Goal: Transaction & Acquisition: Purchase product/service

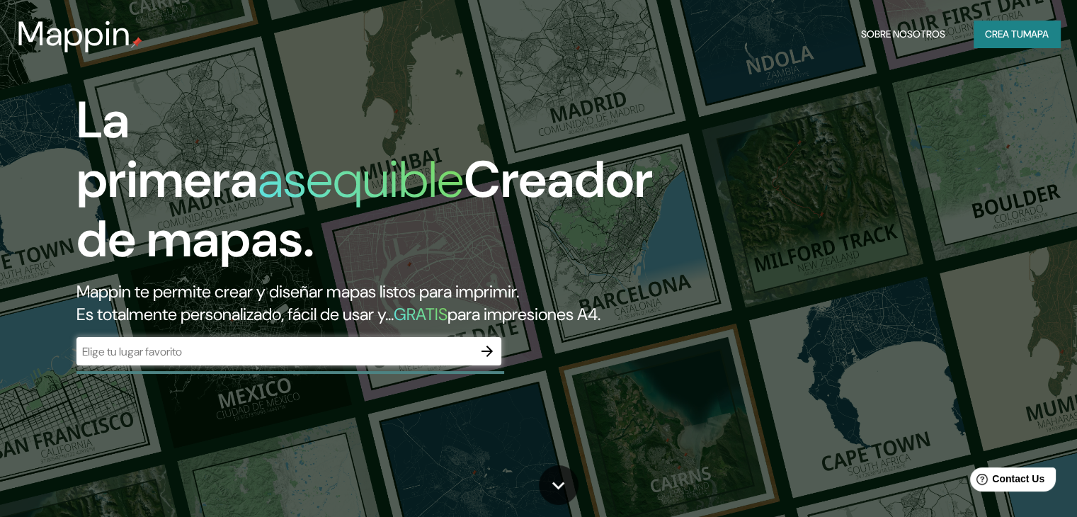
click at [309, 365] on div "​" at bounding box center [288, 351] width 425 height 28
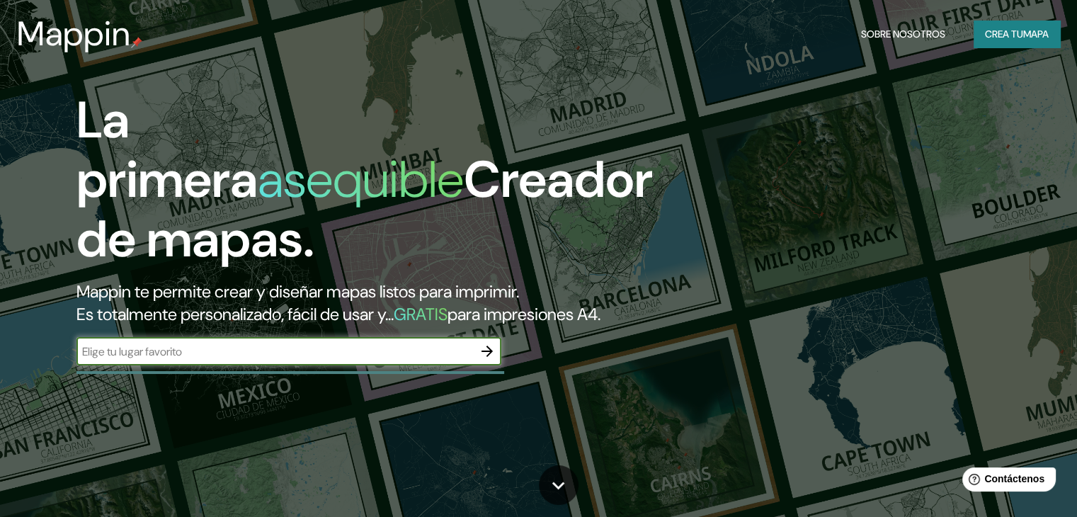
click at [493, 360] on icon "button" at bounding box center [487, 351] width 17 height 17
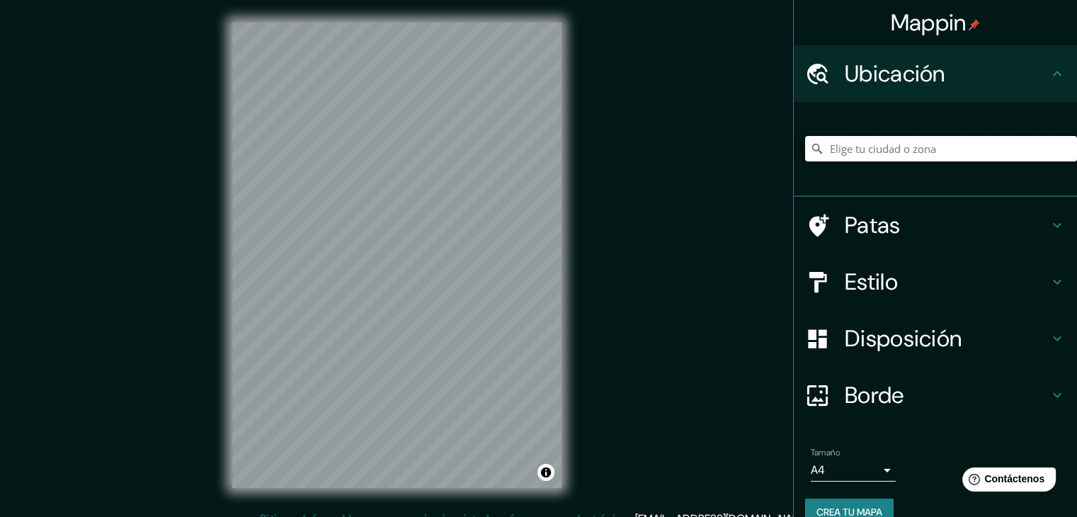
click at [836, 144] on input "Elige tu ciudad o zona" at bounding box center [941, 148] width 272 height 25
type input "Piura, [GEOGRAPHIC_DATA], [GEOGRAPHIC_DATA]"
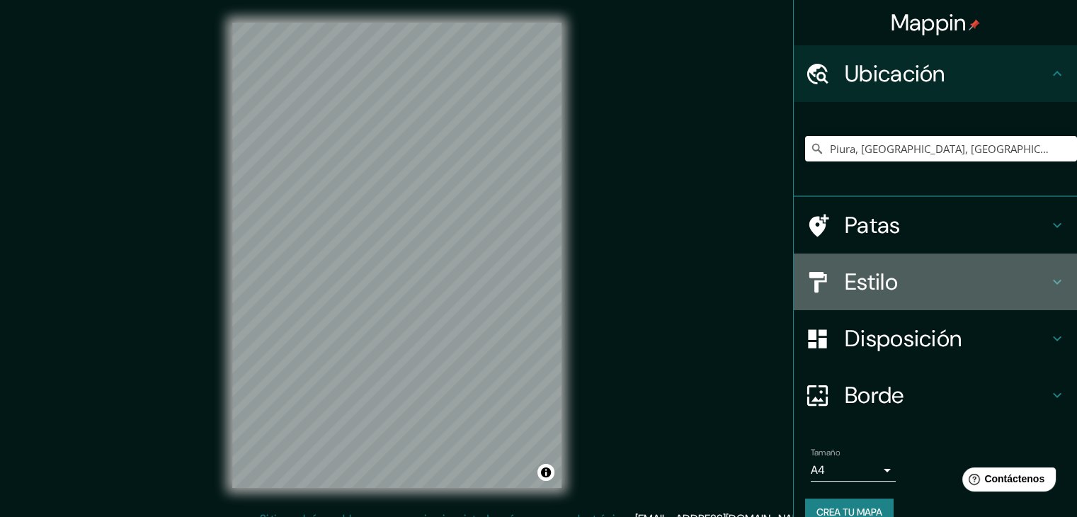
click at [894, 291] on h4 "Estilo" at bounding box center [947, 282] width 204 height 28
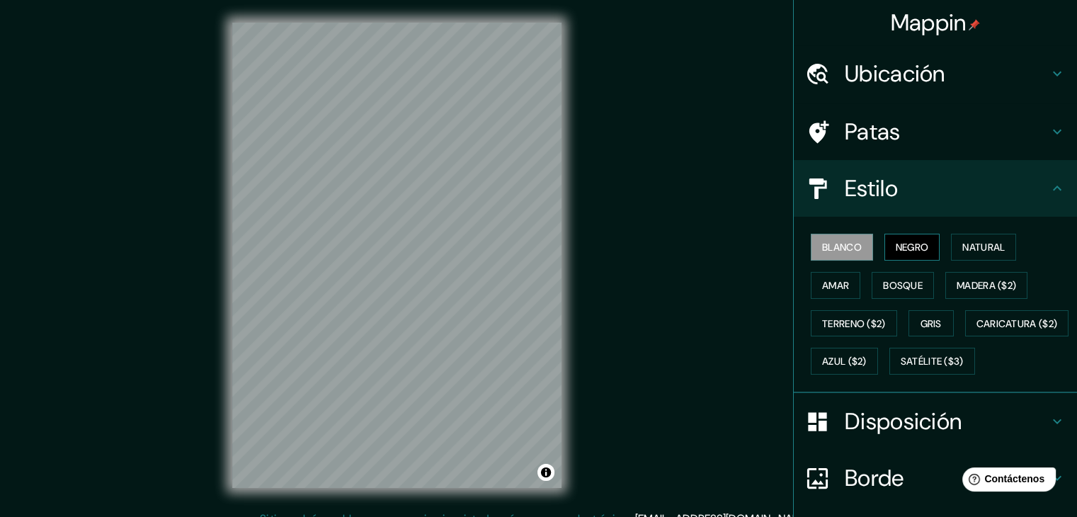
click at [898, 246] on font "Negro" at bounding box center [912, 247] width 33 height 13
click at [853, 256] on button "Blanco" at bounding box center [842, 247] width 62 height 27
click at [907, 244] on font "Negro" at bounding box center [912, 247] width 33 height 13
drag, startPoint x: 490, startPoint y: 310, endPoint x: 441, endPoint y: 284, distance: 55.7
click at [441, 284] on div at bounding box center [441, 279] width 11 height 11
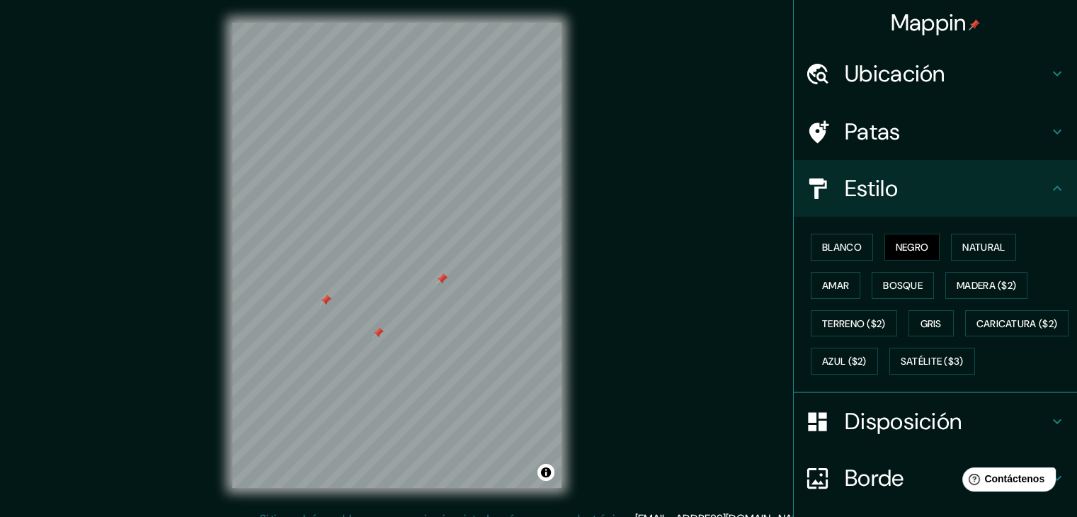
click at [441, 278] on div at bounding box center [441, 278] width 11 height 11
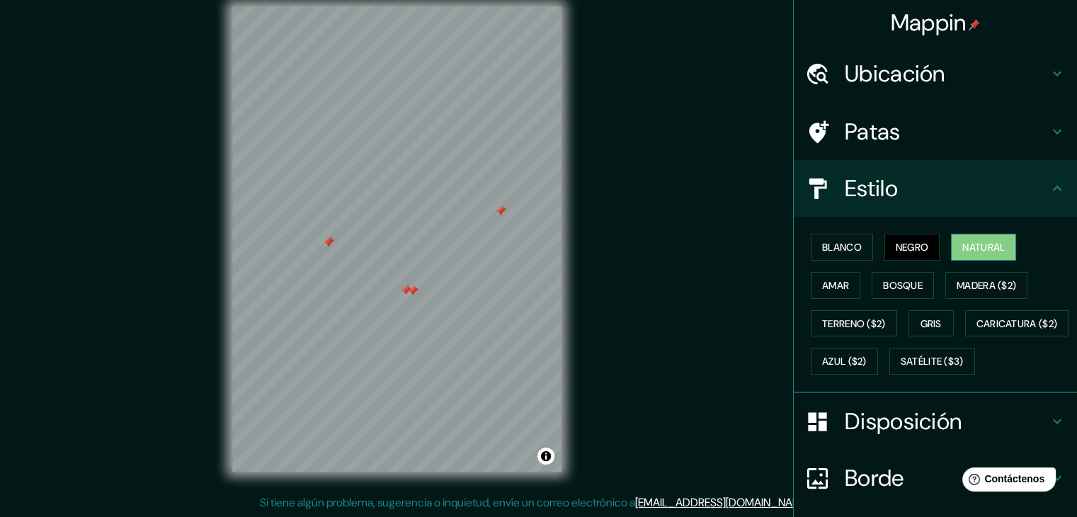
click at [963, 246] on font "Natural" at bounding box center [984, 247] width 42 height 13
drag, startPoint x: 414, startPoint y: 290, endPoint x: 474, endPoint y: 307, distance: 61.9
click at [474, 307] on div at bounding box center [472, 307] width 11 height 11
drag, startPoint x: 397, startPoint y: 263, endPoint x: 388, endPoint y: 343, distance: 80.5
click at [388, 343] on div at bounding box center [390, 338] width 11 height 11
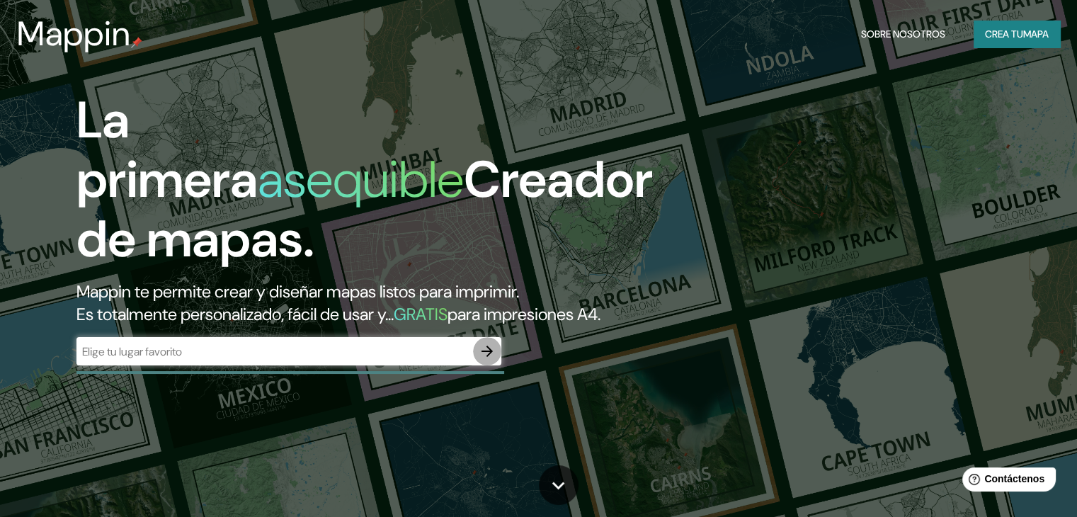
click at [484, 360] on icon "button" at bounding box center [487, 351] width 17 height 17
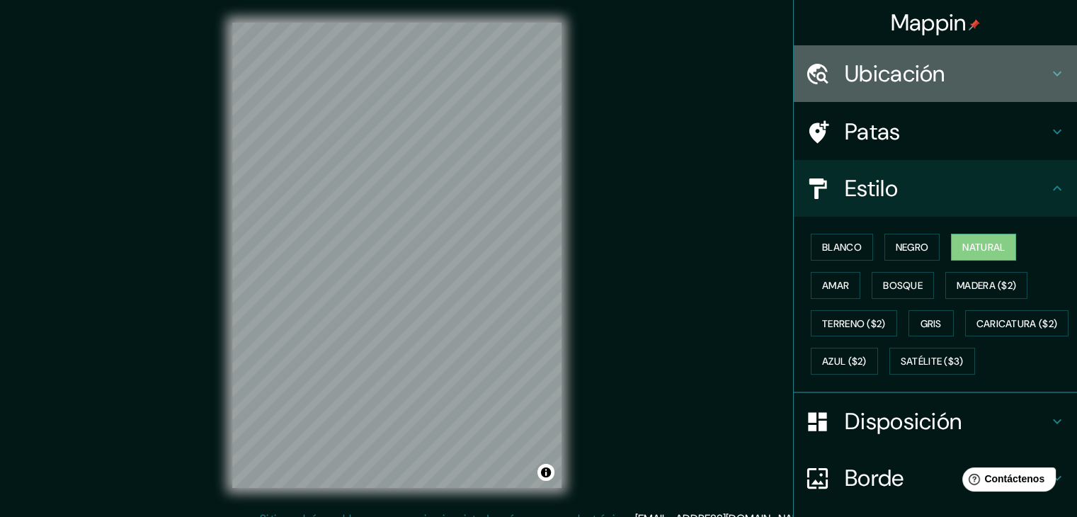
click at [936, 72] on font "Ubicación" at bounding box center [895, 74] width 101 height 30
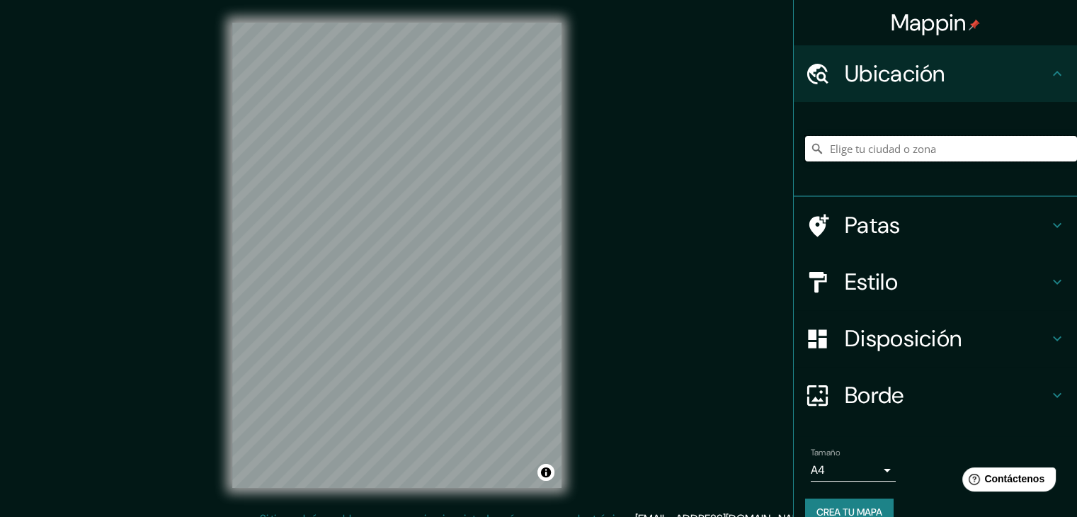
click at [869, 157] on input "Elige tu ciudad o zona" at bounding box center [941, 148] width 272 height 25
type input "Piura, [GEOGRAPHIC_DATA], [GEOGRAPHIC_DATA]"
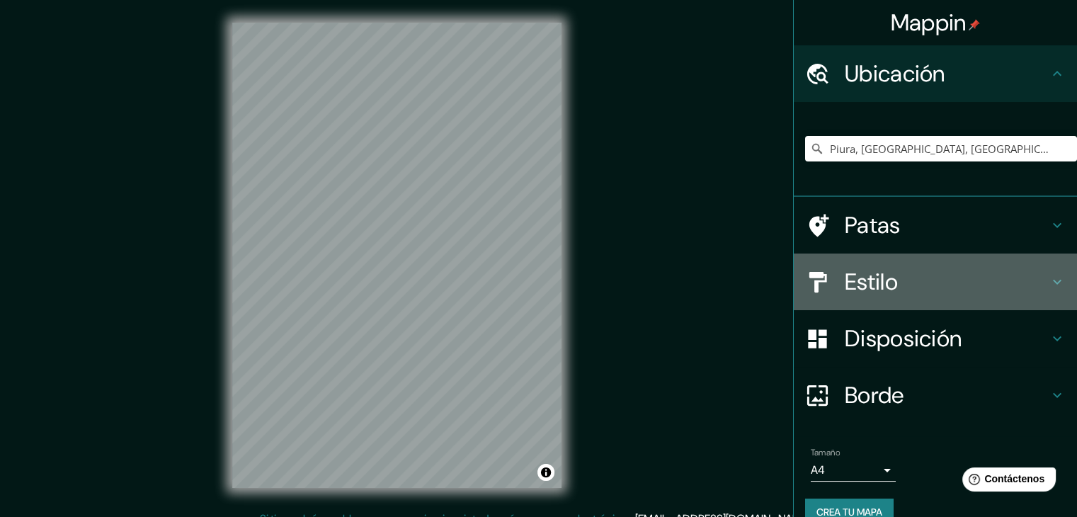
click at [860, 277] on font "Estilo" at bounding box center [871, 282] width 53 height 30
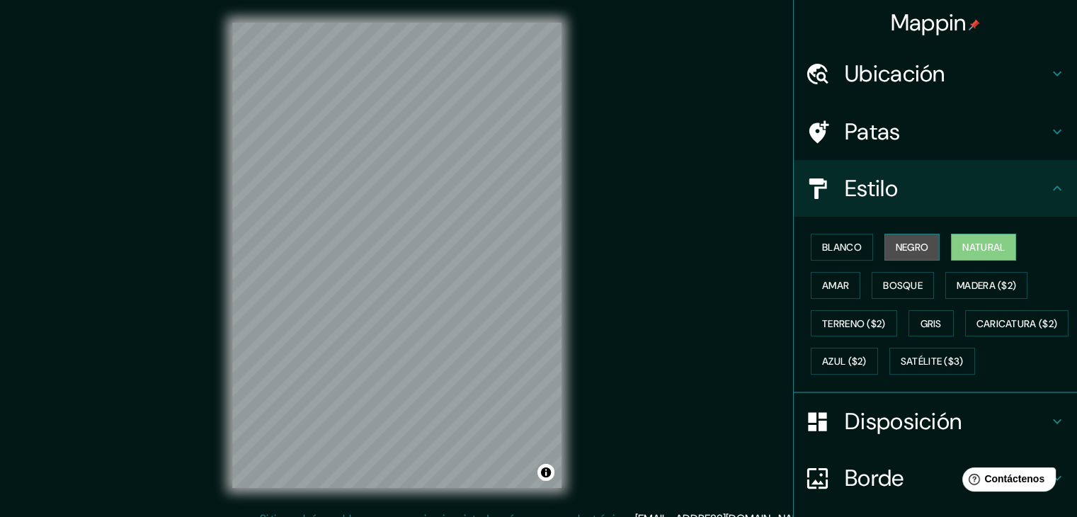
click at [912, 246] on font "Negro" at bounding box center [912, 247] width 33 height 13
drag, startPoint x: 227, startPoint y: 376, endPoint x: 337, endPoint y: 312, distance: 126.9
drag, startPoint x: 337, startPoint y: 312, endPoint x: 677, endPoint y: 329, distance: 340.4
click at [677, 329] on div "Mappin Ubicación Piura, [GEOGRAPHIC_DATA], [GEOGRAPHIC_DATA] Piura [GEOGRAPHIC_…" at bounding box center [538, 266] width 1077 height 533
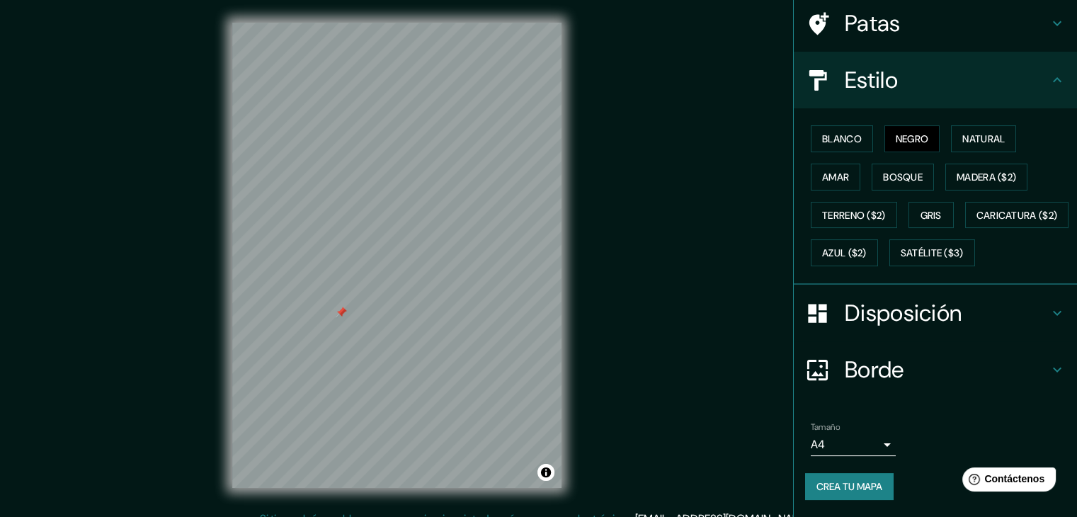
scroll to position [143, 0]
click at [342, 308] on div at bounding box center [341, 312] width 11 height 11
click at [348, 310] on div at bounding box center [349, 312] width 11 height 11
drag, startPoint x: 499, startPoint y: 493, endPoint x: 690, endPoint y: 189, distance: 359.0
click at [690, 189] on div "Mappin Ubicación Piura, [GEOGRAPHIC_DATA], [GEOGRAPHIC_DATA] Piura [GEOGRAPHIC_…" at bounding box center [538, 266] width 1077 height 533
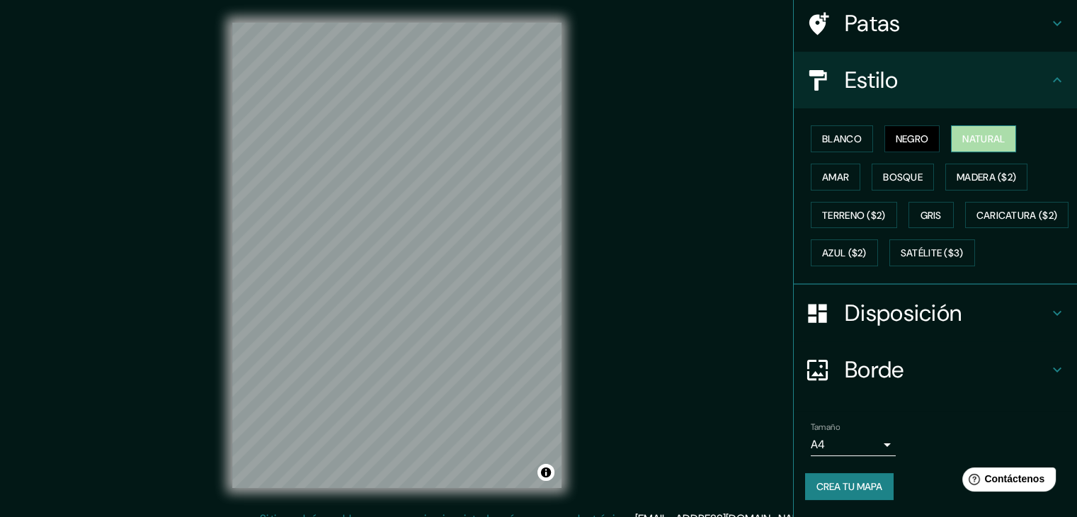
click at [964, 130] on font "Natural" at bounding box center [984, 139] width 42 height 18
click at [149, 174] on div "Mappin Ubicación Piura, [GEOGRAPHIC_DATA], [GEOGRAPHIC_DATA] Piura [GEOGRAPHIC_…" at bounding box center [538, 266] width 1077 height 533
click at [609, 314] on div "Mappin Ubicación Piura, [GEOGRAPHIC_DATA], [GEOGRAPHIC_DATA] Piura [GEOGRAPHIC_…" at bounding box center [538, 266] width 1077 height 533
click at [562, 218] on div "© Mapbox © OpenStreetMap Improve this map" at bounding box center [397, 255] width 375 height 511
click at [662, 295] on div "Mappin Ubicación Piura, [GEOGRAPHIC_DATA], [GEOGRAPHIC_DATA] Piura [GEOGRAPHIC_…" at bounding box center [538, 266] width 1077 height 533
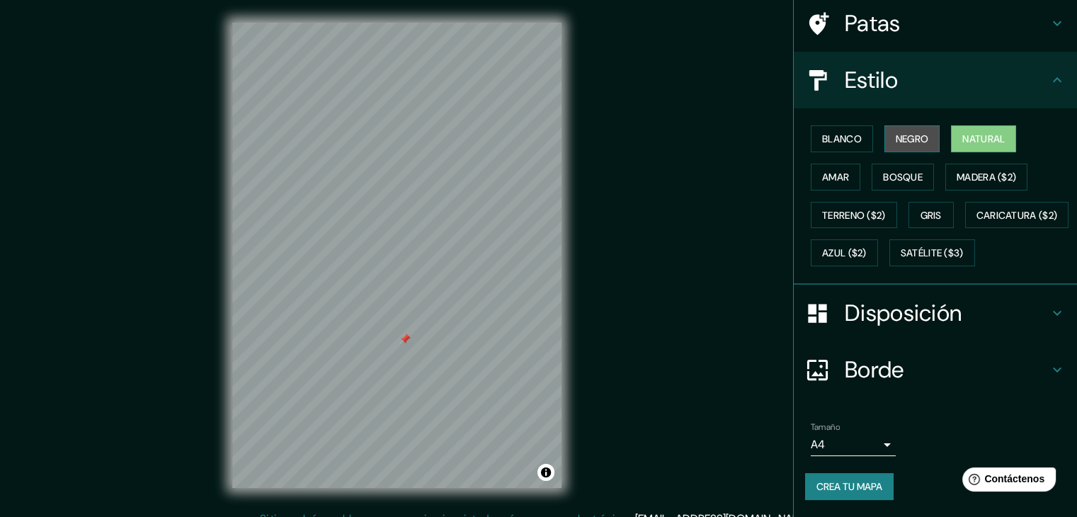
click at [911, 130] on font "Negro" at bounding box center [912, 139] width 33 height 18
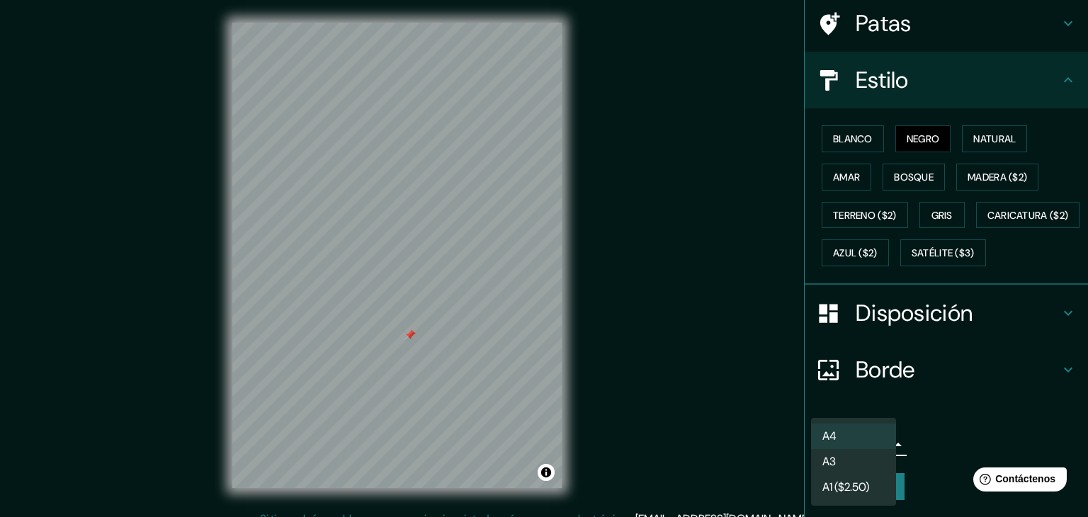
click at [860, 445] on body "Mappin Ubicación Piura, [GEOGRAPHIC_DATA], [GEOGRAPHIC_DATA] Piura [GEOGRAPHIC_…" at bounding box center [544, 258] width 1088 height 517
click at [867, 465] on li "A3" at bounding box center [853, 463] width 85 height 26
type input "a4"
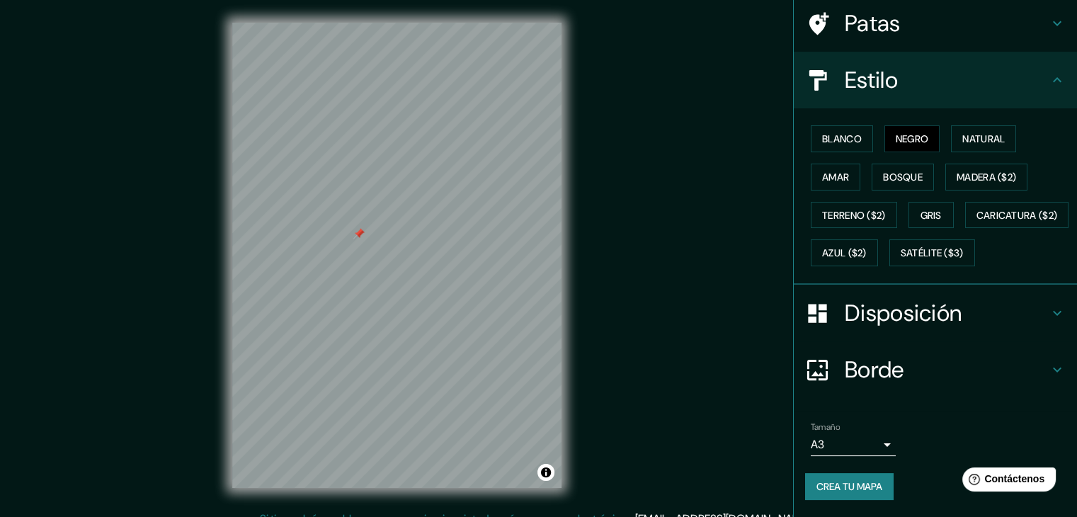
click at [844, 488] on font "Crea tu mapa" at bounding box center [850, 486] width 66 height 13
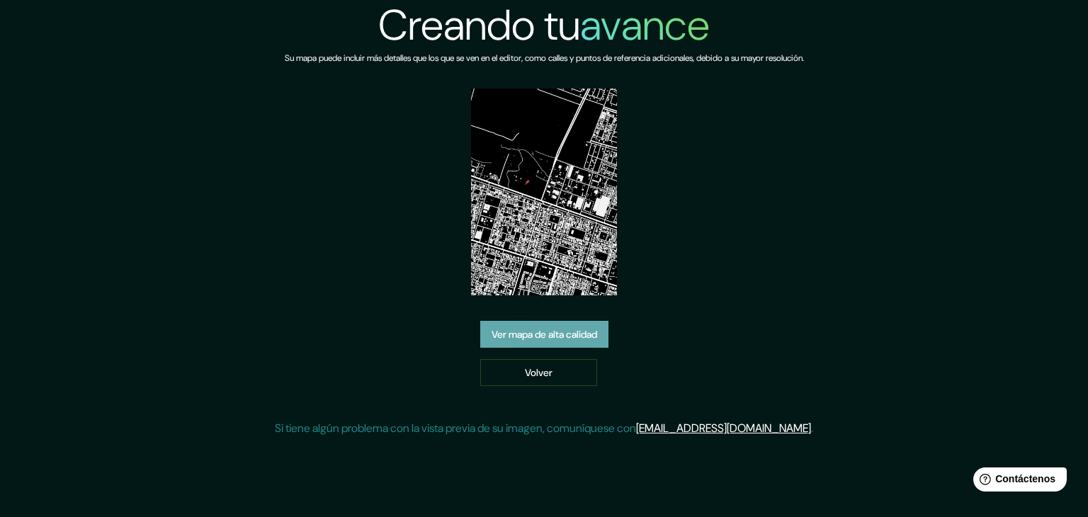
click at [570, 333] on font "Ver mapa de alta calidad" at bounding box center [545, 334] width 106 height 13
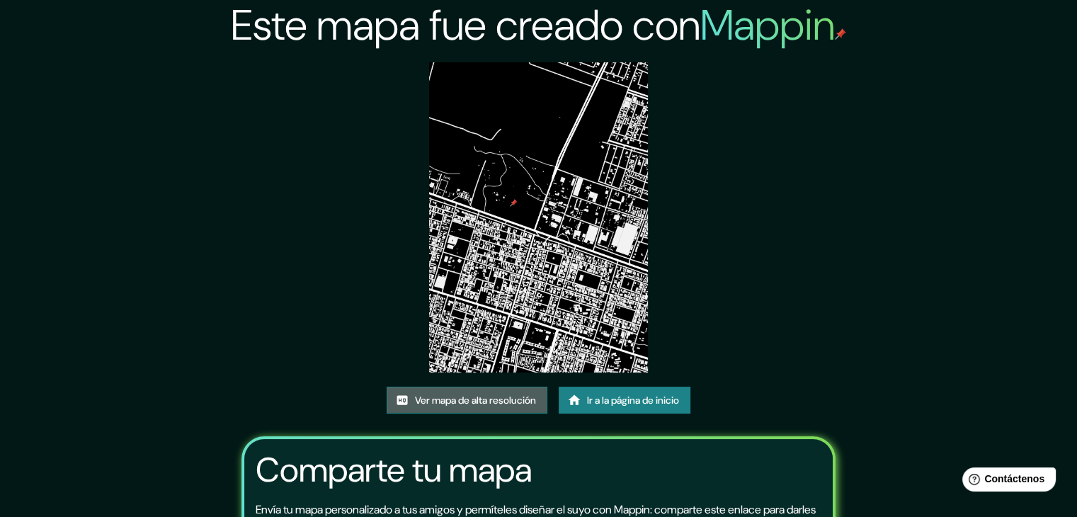
click at [504, 394] on font "Ver mapa de alta resolución" at bounding box center [475, 400] width 121 height 13
